Goal: Task Accomplishment & Management: Complete application form

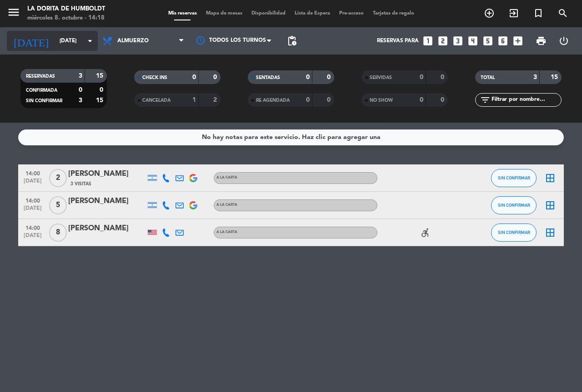
click at [79, 38] on input "[DATE]" at bounding box center [91, 40] width 72 height 15
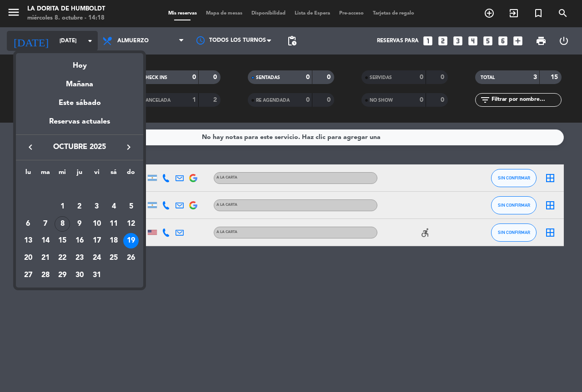
click at [90, 68] on div "Hoy" at bounding box center [79, 62] width 127 height 19
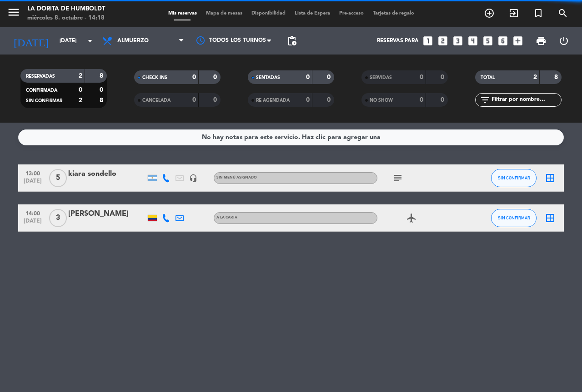
click at [149, 40] on span "Almuerzo" at bounding box center [143, 41] width 91 height 20
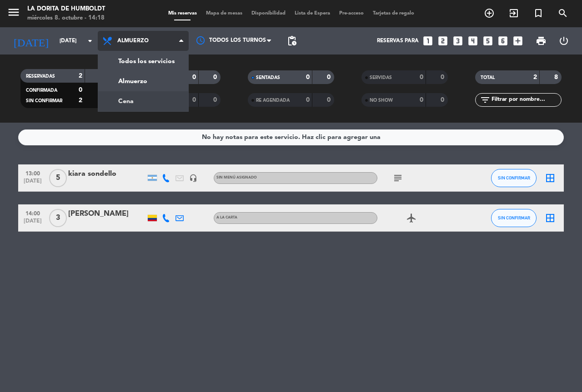
click at [145, 100] on div "menu La [PERSON_NAME] [DATE] 8. octubre - 14:18 Mis reservas Mapa de mesas Disp…" at bounding box center [291, 61] width 582 height 123
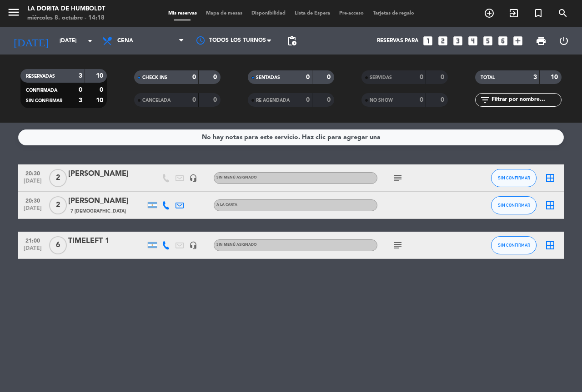
click at [392, 179] on icon "subject" at bounding box center [397, 178] width 11 height 11
click at [400, 249] on icon "subject" at bounding box center [397, 245] width 11 height 11
click at [70, 43] on input "[DATE]" at bounding box center [91, 40] width 72 height 15
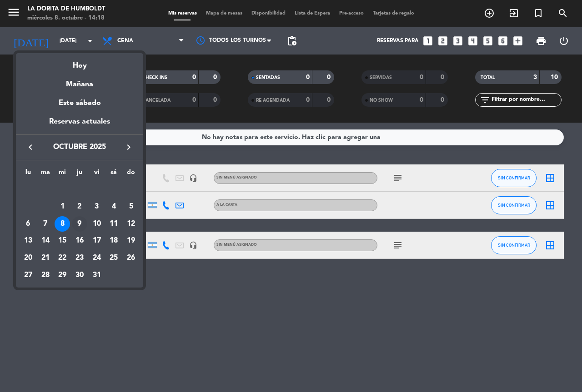
click at [81, 228] on div "9" at bounding box center [79, 223] width 15 height 15
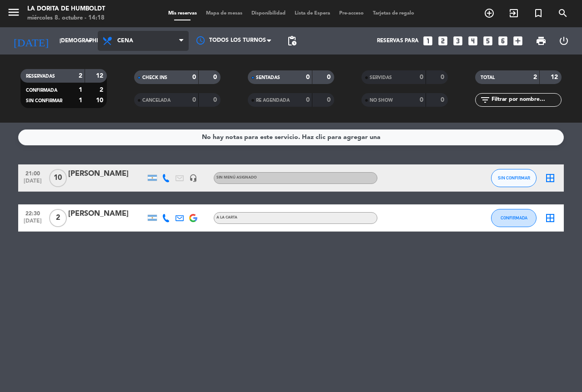
click at [124, 35] on span "Cena" at bounding box center [143, 41] width 91 height 20
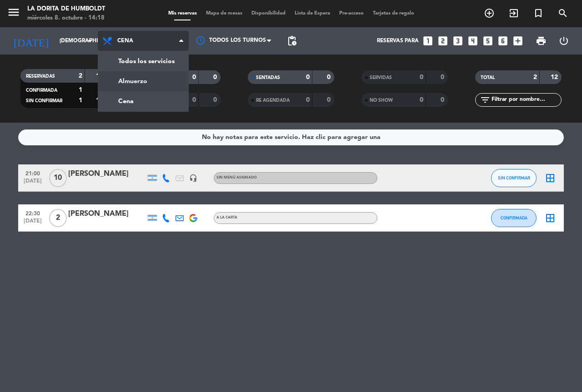
click at [155, 81] on div "menu La [PERSON_NAME] [DATE] 8. octubre - 14:18 Mis reservas Mapa de mesas Disp…" at bounding box center [291, 61] width 582 height 123
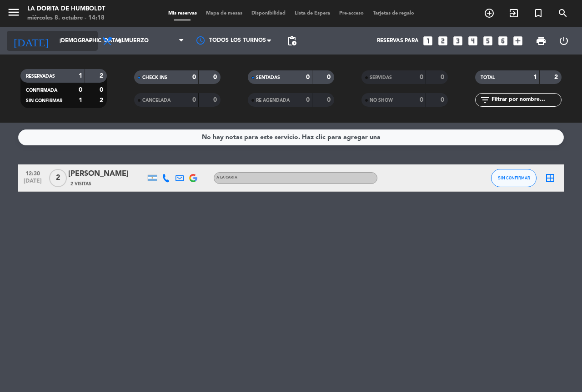
click at [67, 31] on div "[DATE] [DATE] arrow_drop_down" at bounding box center [52, 41] width 91 height 20
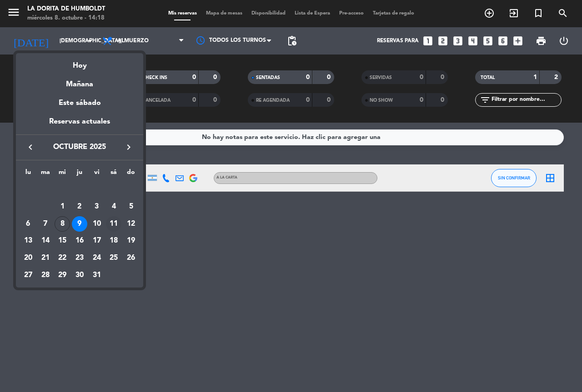
click at [107, 219] on div "11" at bounding box center [113, 223] width 15 height 15
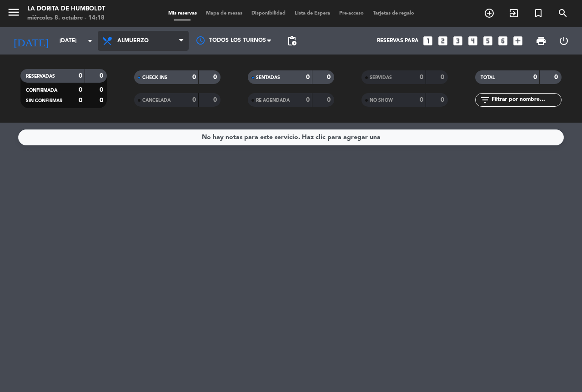
click at [149, 39] on span "Almuerzo" at bounding box center [143, 41] width 91 height 20
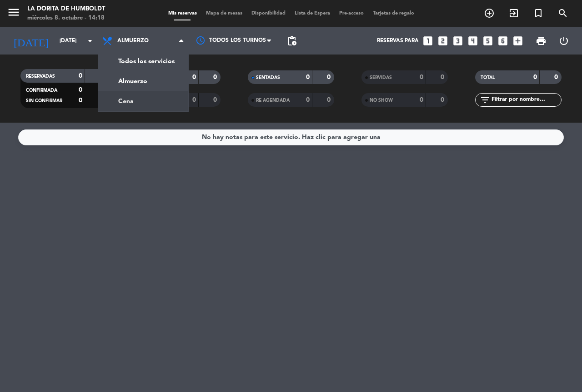
click at [142, 107] on div "menu La [PERSON_NAME] [DATE] 8. octubre - 14:18 Mis reservas Mapa de mesas Disp…" at bounding box center [291, 61] width 582 height 123
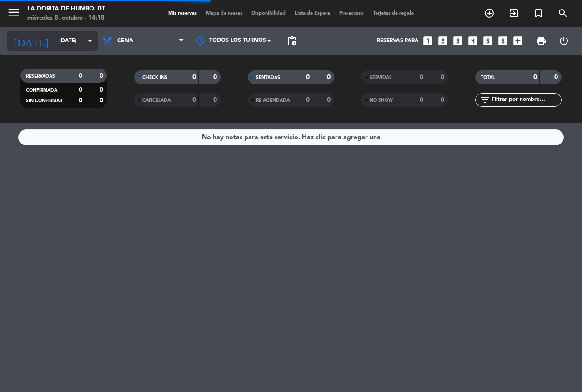
click at [67, 46] on input "[DATE]" at bounding box center [91, 40] width 72 height 15
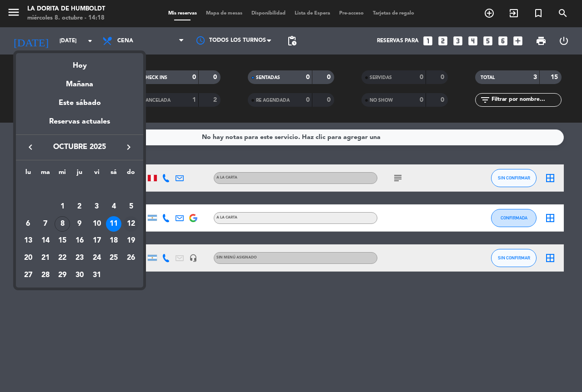
click at [133, 221] on div "12" at bounding box center [130, 223] width 15 height 15
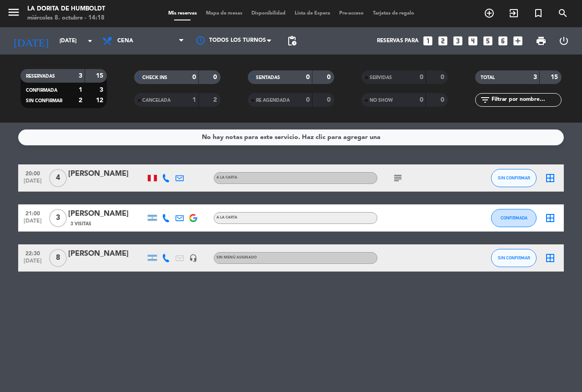
type input "[DATE]"
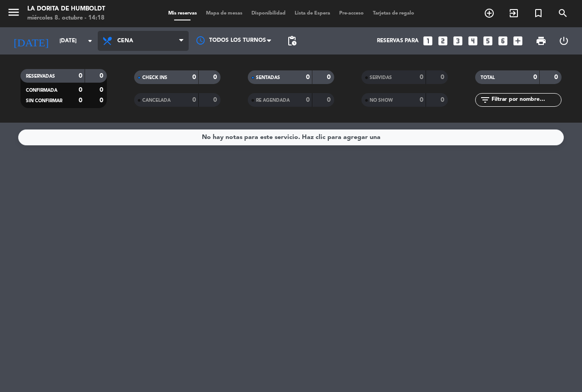
click at [151, 37] on span "Cena" at bounding box center [143, 41] width 91 height 20
click at [433, 219] on div "No hay notas para este servicio. Haz clic para agregar una" at bounding box center [291, 258] width 582 height 270
click at [505, 41] on icon "looks_6" at bounding box center [503, 41] width 12 height 12
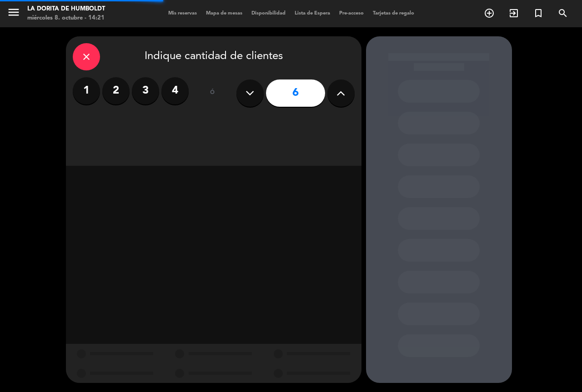
click at [346, 96] on button at bounding box center [340, 93] width 27 height 27
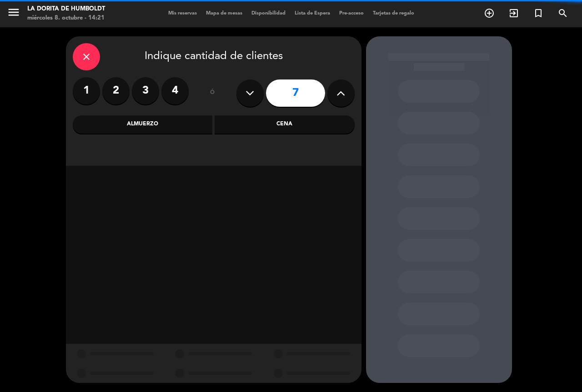
click at [346, 96] on button at bounding box center [340, 93] width 27 height 27
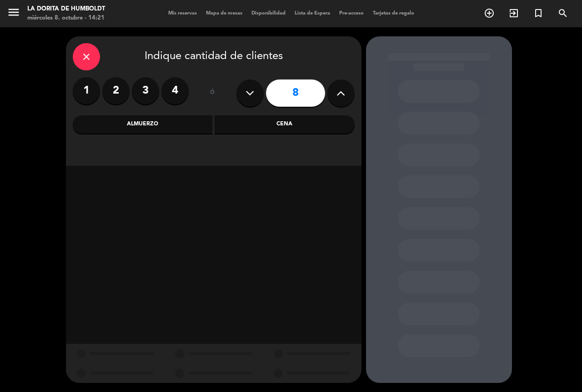
click at [346, 96] on button at bounding box center [340, 93] width 27 height 27
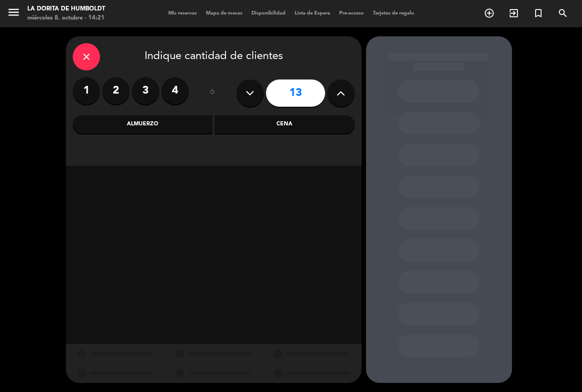
click at [346, 96] on button at bounding box center [340, 93] width 27 height 27
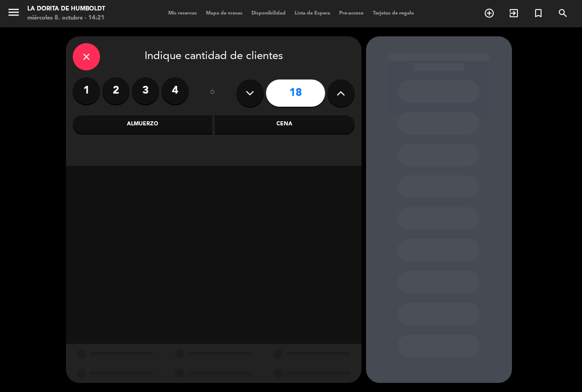
click at [346, 96] on button at bounding box center [340, 93] width 27 height 27
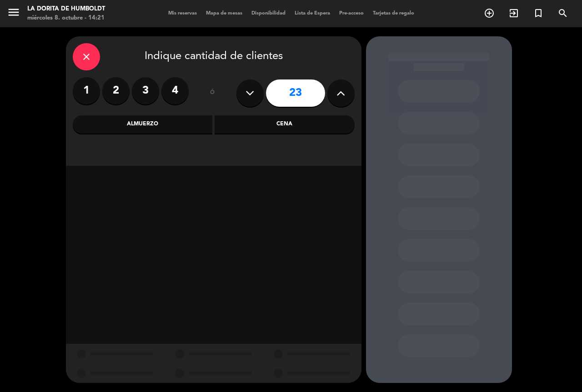
drag, startPoint x: 250, startPoint y: 95, endPoint x: 225, endPoint y: 185, distance: 93.3
click at [250, 96] on icon at bounding box center [250, 93] width 9 height 14
type input "22"
click at [159, 126] on div "Almuerzo" at bounding box center [143, 124] width 140 height 18
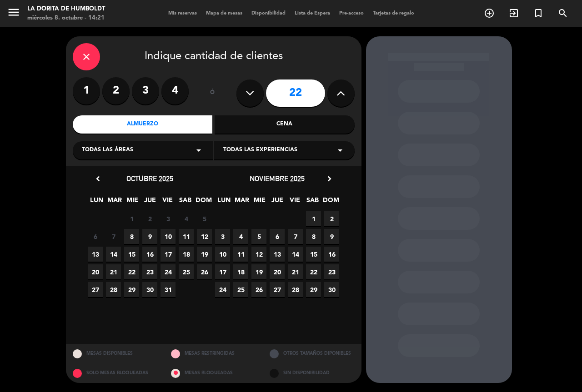
click at [164, 235] on span "10" at bounding box center [167, 236] width 15 height 15
